Goal: Information Seeking & Learning: Learn about a topic

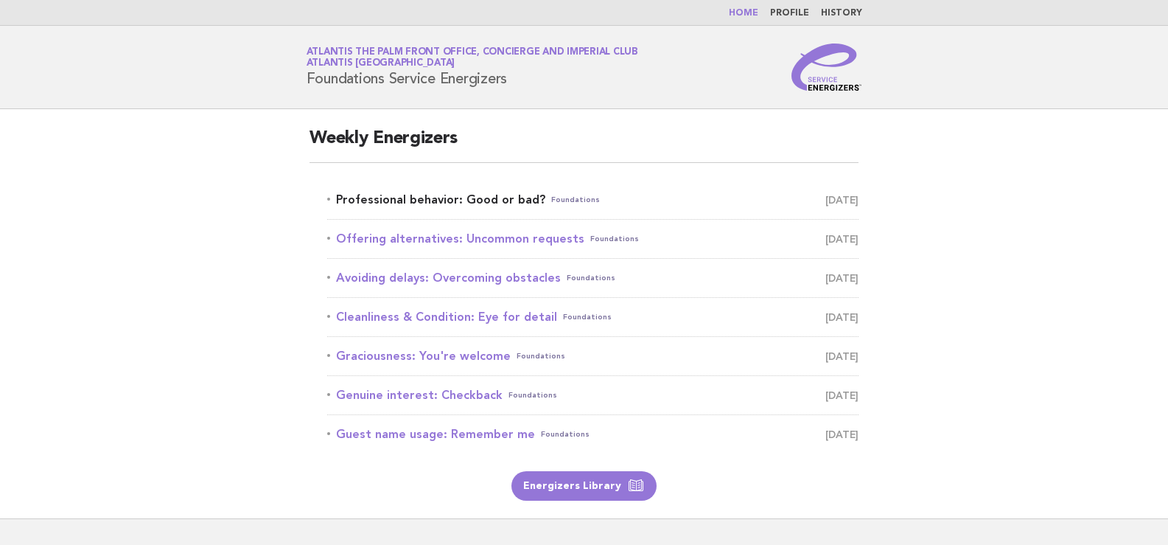
click at [398, 196] on link "Professional behavior: Good or bad? Foundations October 3" at bounding box center [592, 199] width 531 height 21
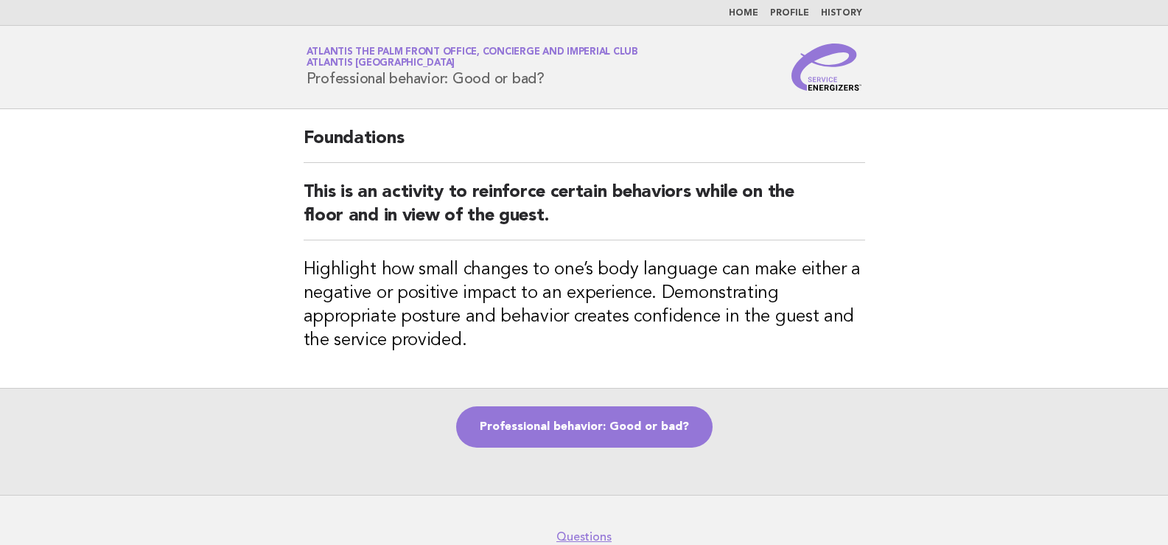
drag, startPoint x: 304, startPoint y: 74, endPoint x: 571, endPoint y: 76, distance: 266.1
click at [571, 76] on div "Service Energizers Atlantis The Palm Front Office, Concierge and Imperial Club …" at bounding box center [584, 66] width 597 height 47
copy h1 "Professional behavior: Good or bad?"
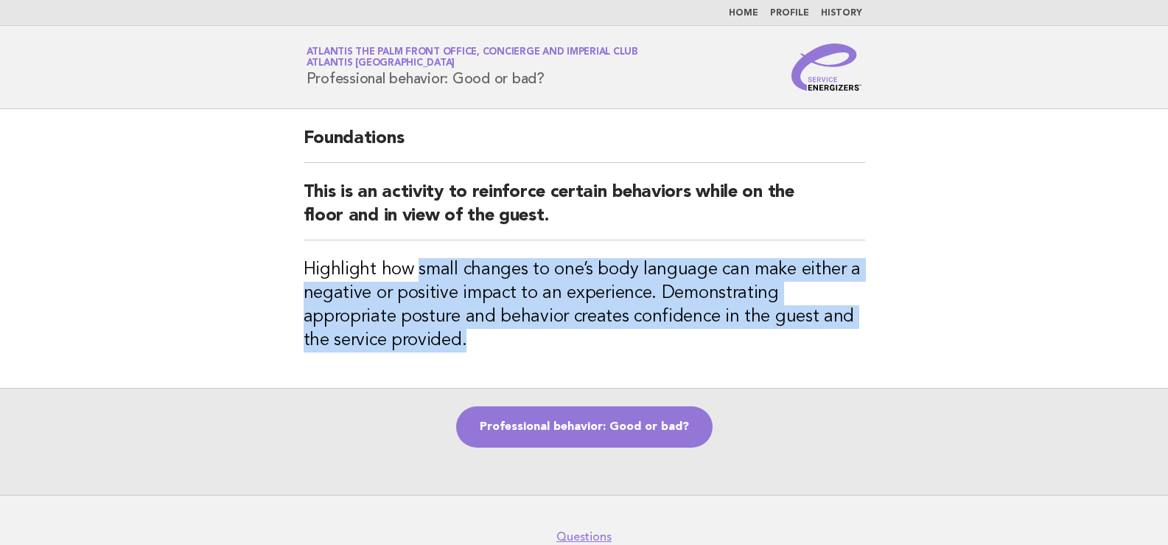
drag, startPoint x: 416, startPoint y: 268, endPoint x: 491, endPoint y: 354, distance: 113.4
click at [491, 354] on div "Foundations This is an activity to reinforce certain behaviors while on the flo…" at bounding box center [584, 248] width 597 height 279
copy h3 "small changes to one’s body language can make either a negative or positive imp…"
click at [638, 424] on link "Professional behavior: Good or bad?" at bounding box center [584, 426] width 257 height 41
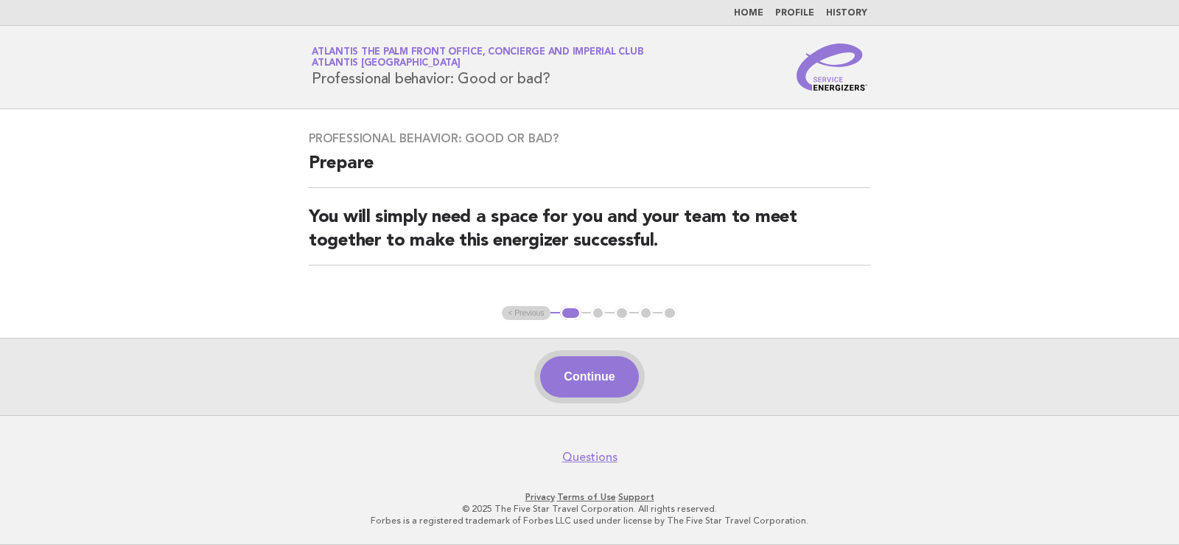
click at [585, 382] on button "Continue" at bounding box center [589, 376] width 98 height 41
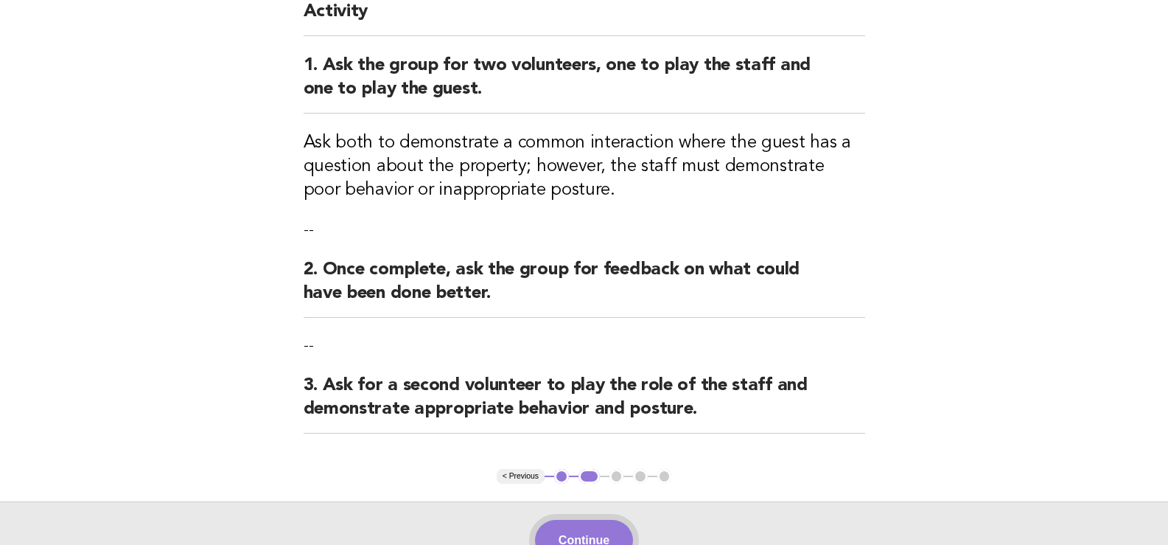
scroll to position [197, 0]
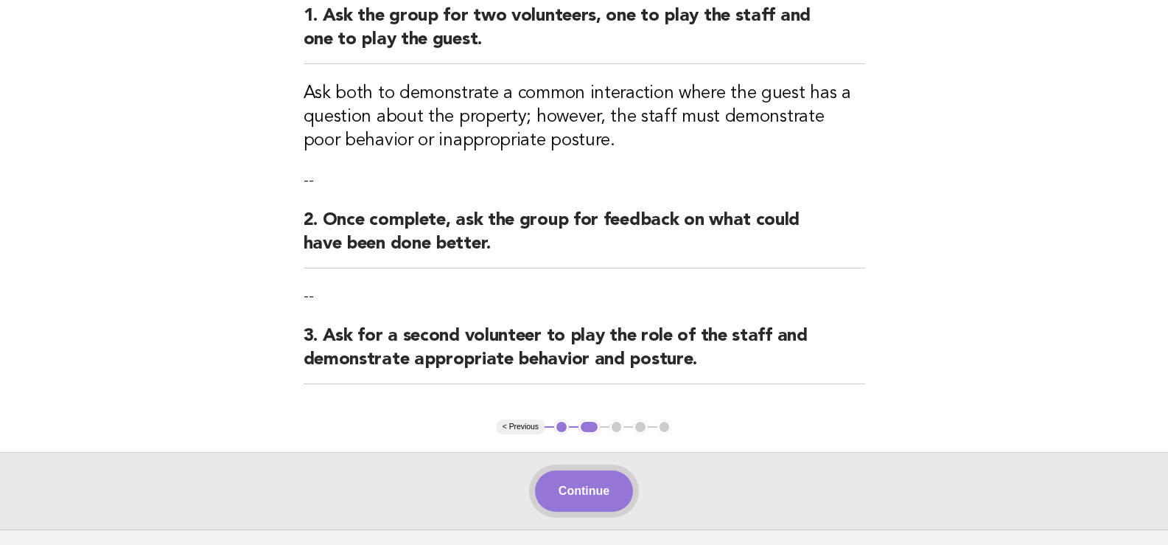
click at [575, 473] on button "Continue" at bounding box center [584, 490] width 98 height 41
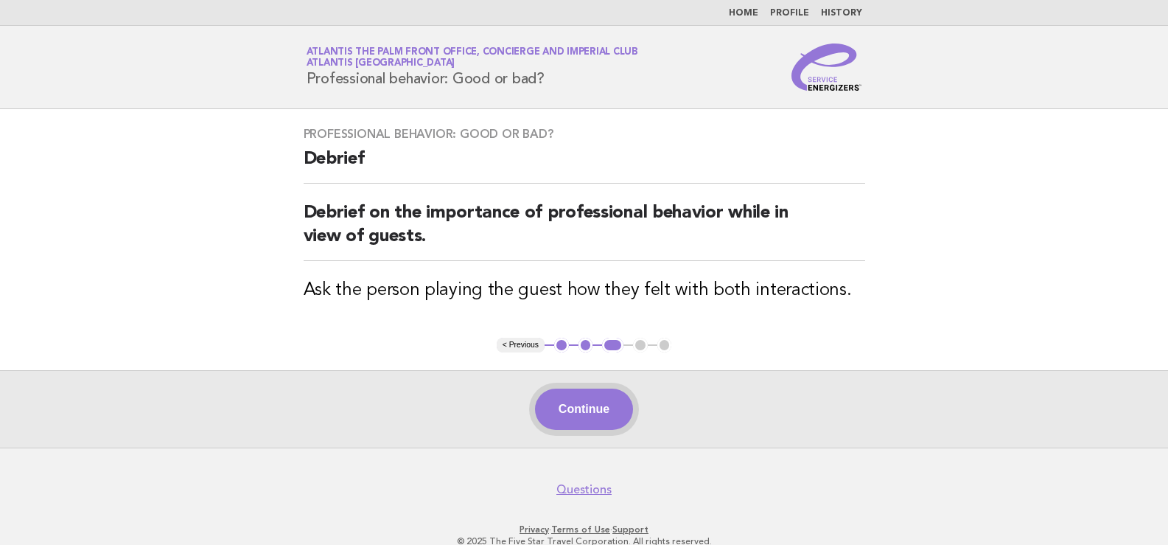
click at [568, 398] on button "Continue" at bounding box center [584, 408] width 98 height 41
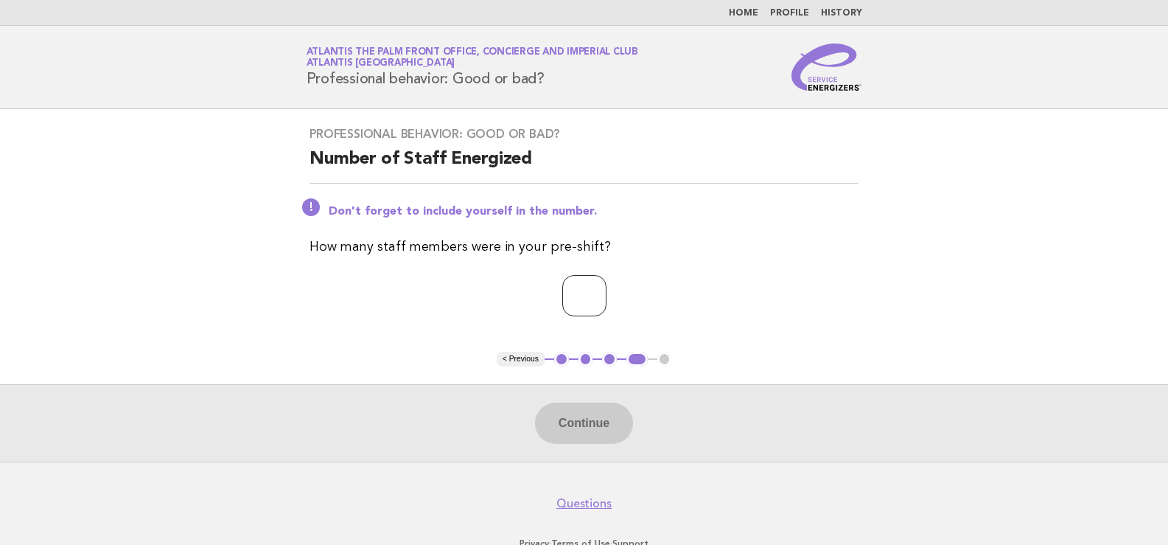
click at [583, 302] on input "number" at bounding box center [584, 295] width 44 height 41
type input "*"
click at [588, 422] on button "Continue" at bounding box center [584, 422] width 98 height 41
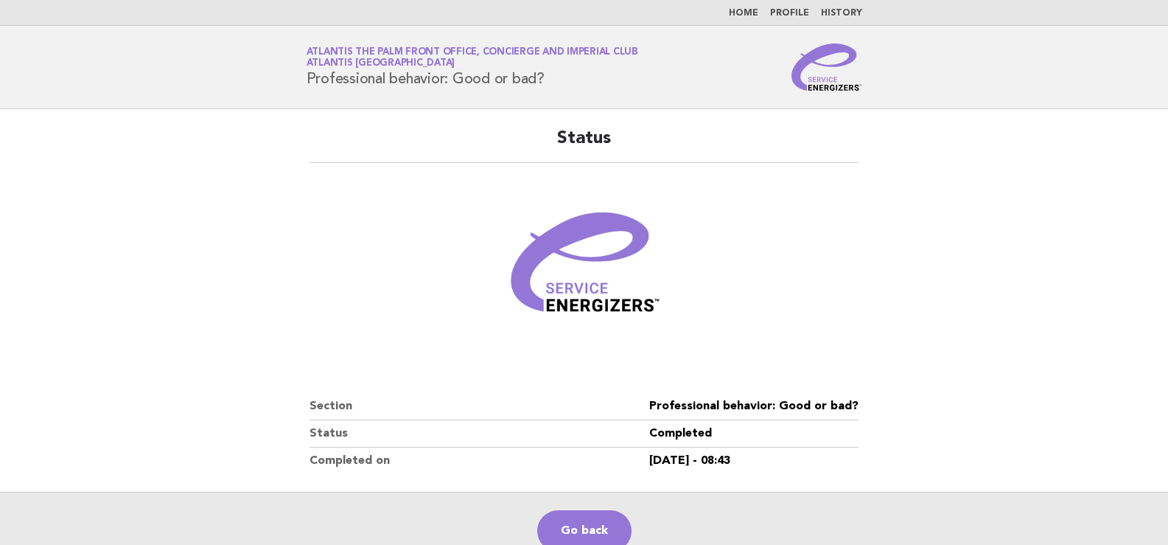
click at [1064, 327] on main "Status Section Professional behavior: Good or bad? Status Completed Completed o…" at bounding box center [584, 339] width 1168 height 460
